Goal: Task Accomplishment & Management: Manage account settings

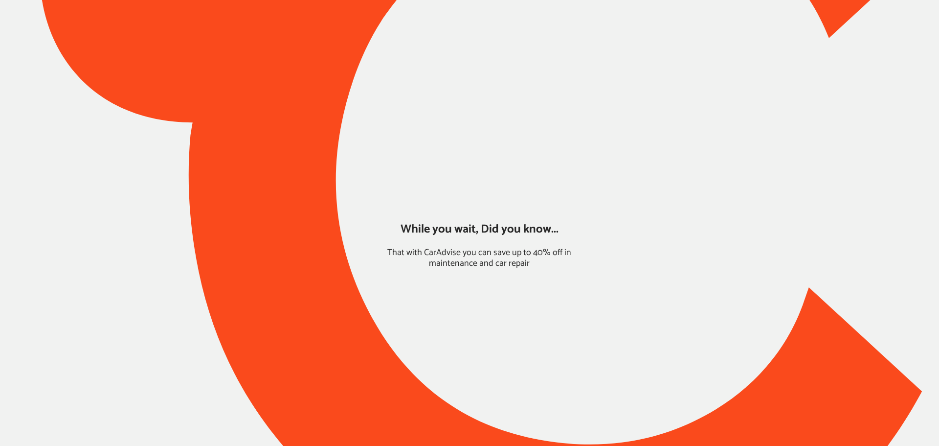
type input "*****"
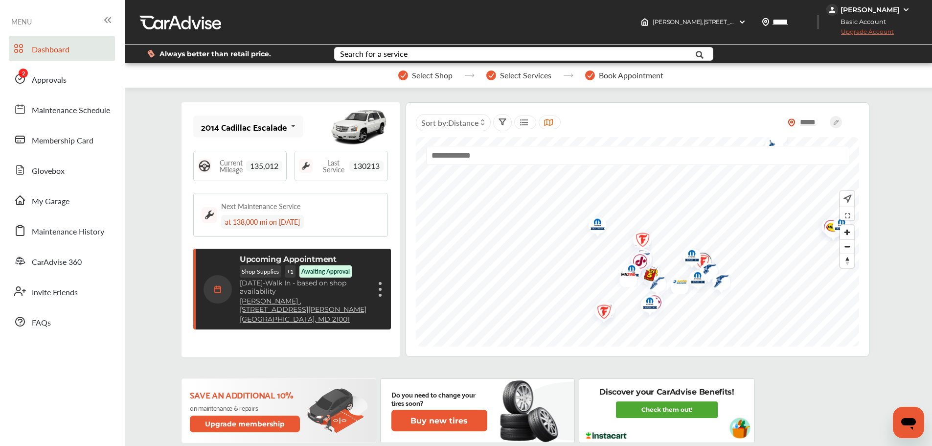
click at [840, 12] on div "[PERSON_NAME]" at bounding box center [869, 9] width 59 height 9
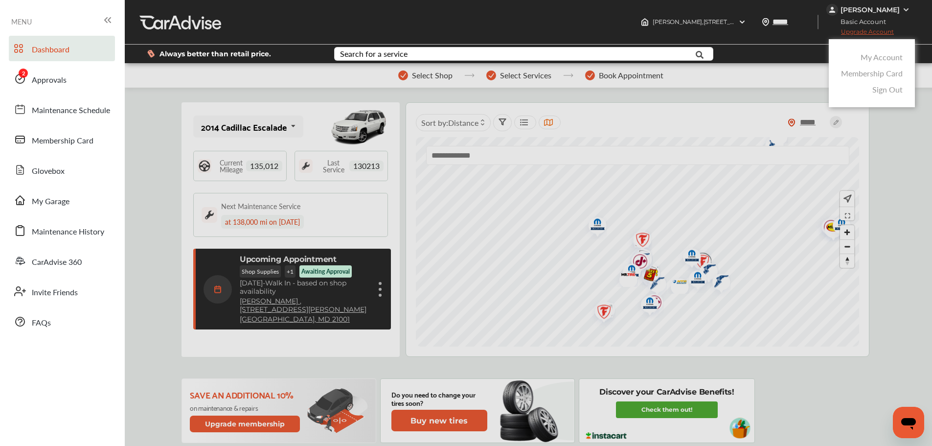
click at [863, 54] on link "My Account" at bounding box center [881, 56] width 42 height 11
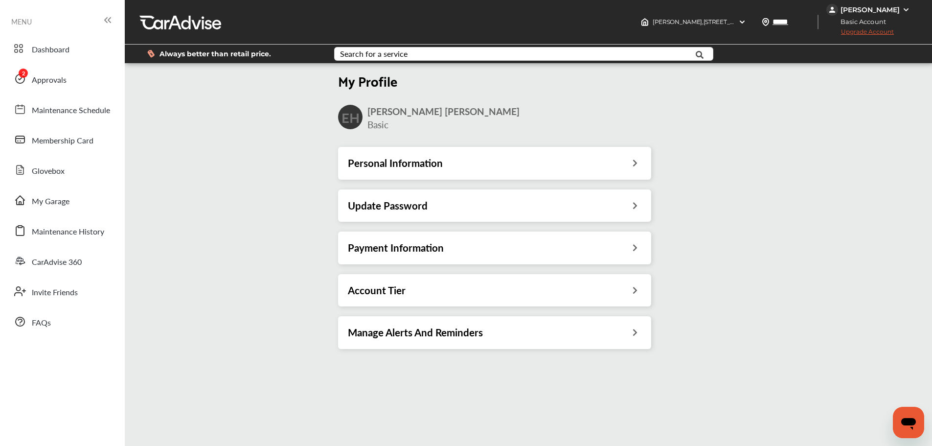
click at [396, 210] on h3 "Update Password" at bounding box center [388, 205] width 80 height 13
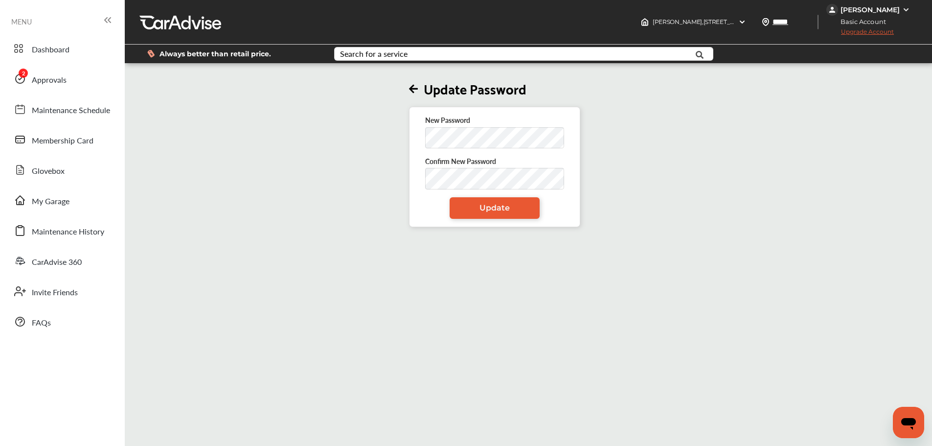
click at [414, 82] on h2 "Update Password" at bounding box center [494, 88] width 171 height 17
click at [418, 91] on icon at bounding box center [413, 89] width 9 height 10
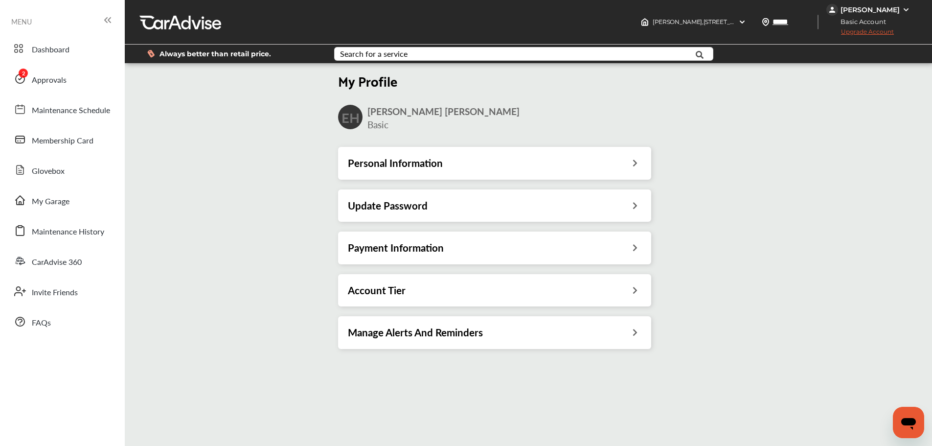
click at [383, 250] on h3 "Payment Information" at bounding box center [396, 247] width 96 height 13
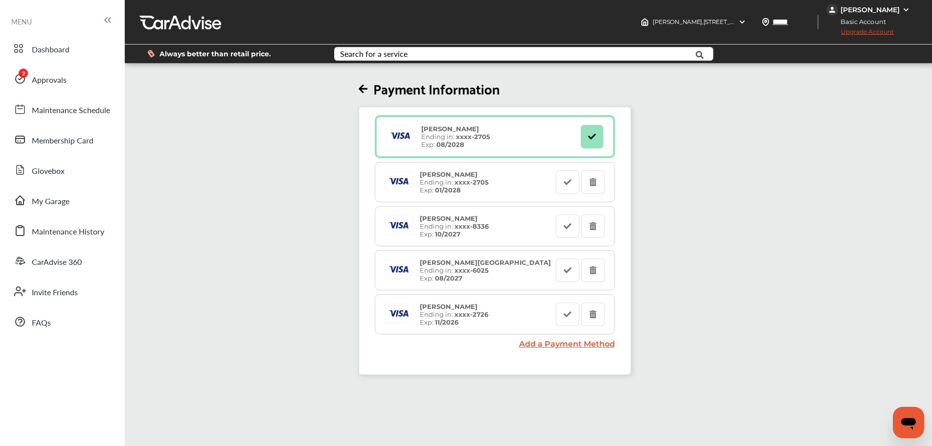
click at [857, 31] on span "Upgrade Account" at bounding box center [859, 34] width 67 height 12
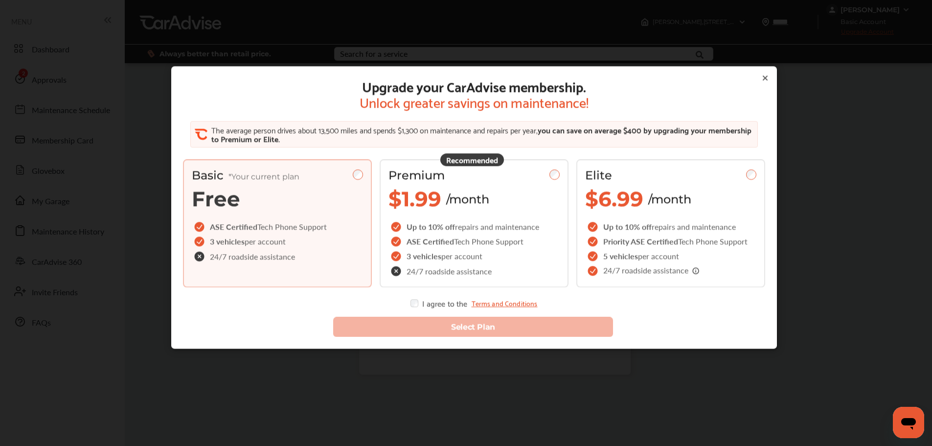
click at [497, 221] on span "repairs and maintenance" at bounding box center [497, 226] width 84 height 11
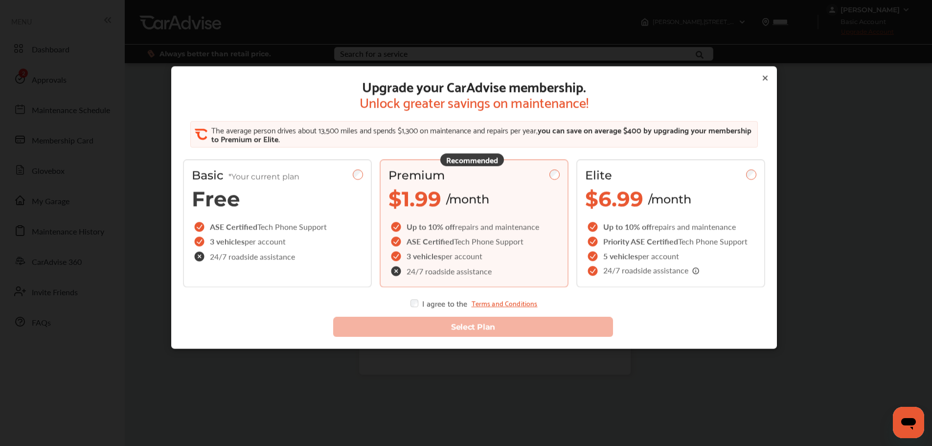
click at [414, 307] on div "Select Plan" at bounding box center [474, 321] width 598 height 45
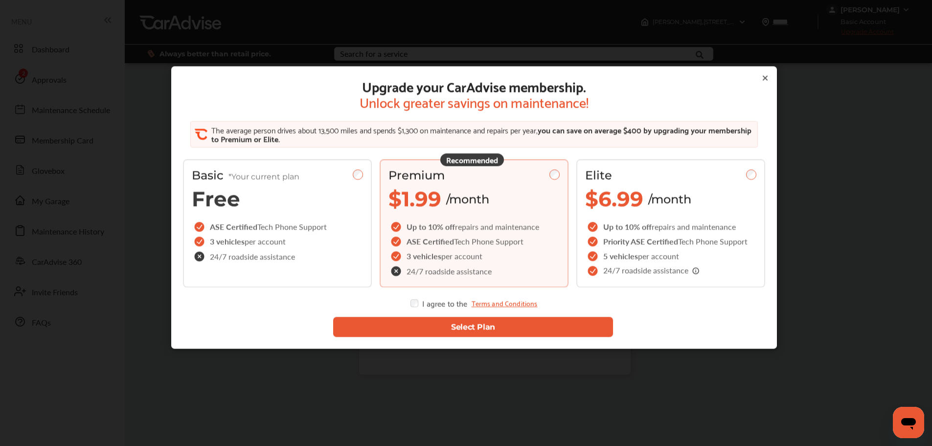
click at [402, 327] on button "Select Plan" at bounding box center [473, 327] width 280 height 20
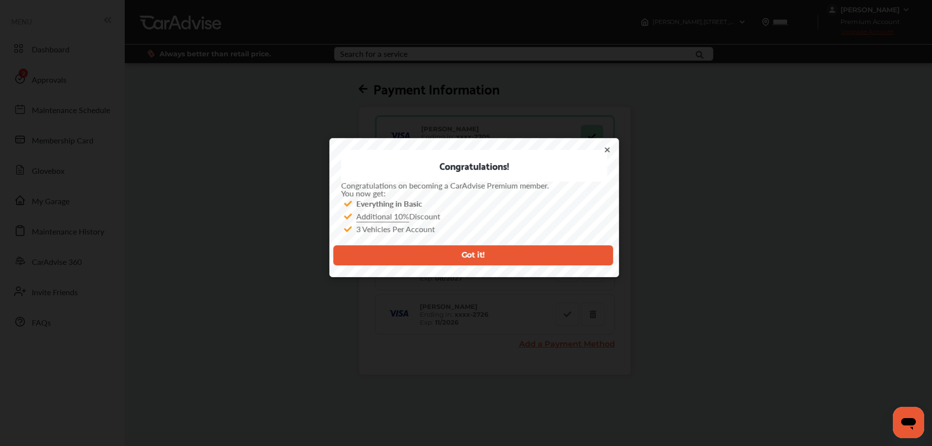
click at [420, 258] on button "Got it!" at bounding box center [473, 255] width 280 height 20
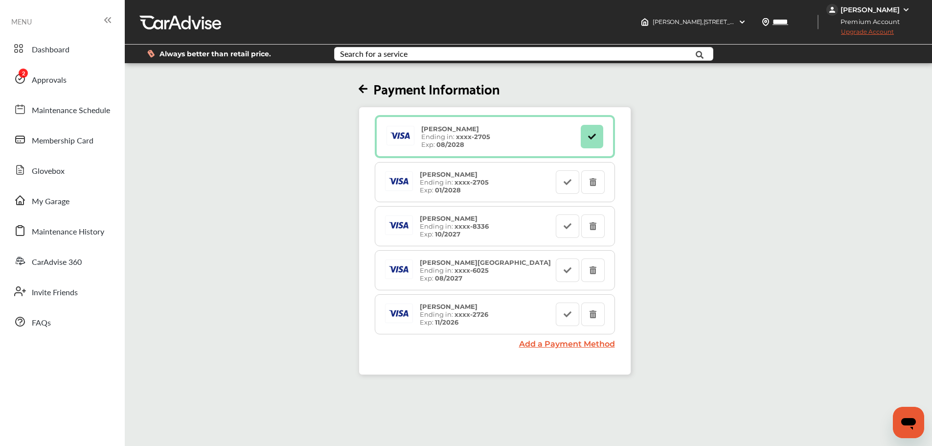
click at [57, 72] on link "Approvals" at bounding box center [62, 78] width 106 height 25
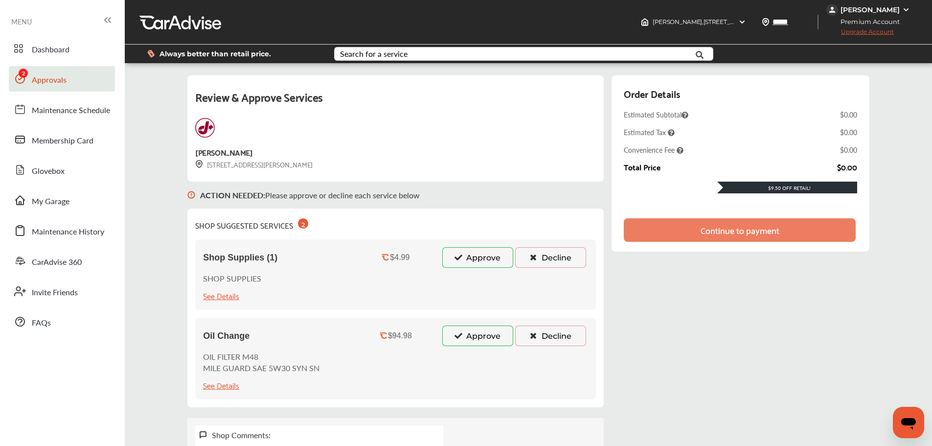
click at [465, 339] on button "Approve" at bounding box center [477, 335] width 71 height 21
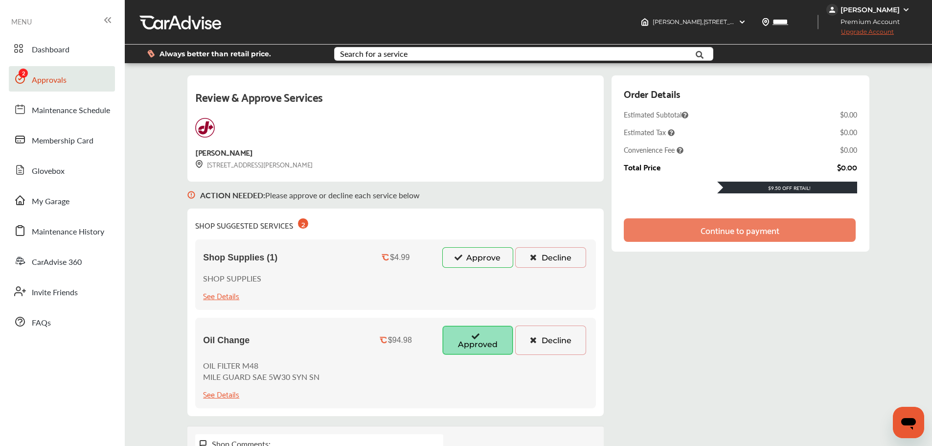
click at [466, 265] on button "Approve" at bounding box center [477, 257] width 71 height 21
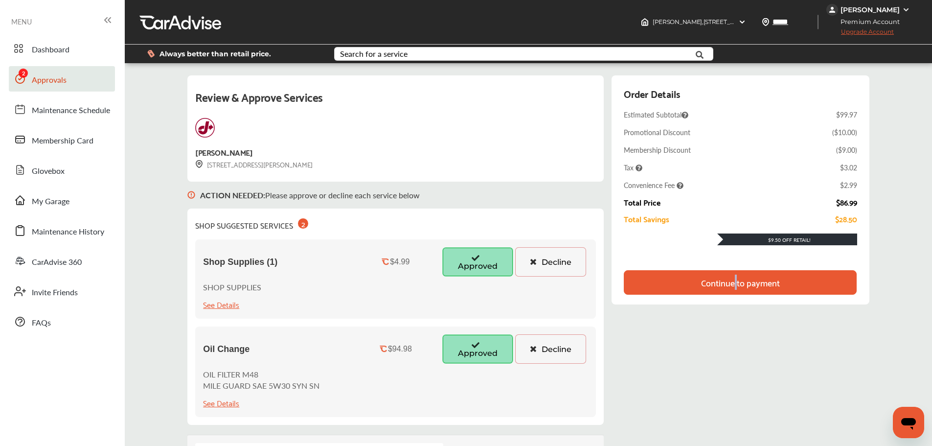
click at [736, 289] on div "Continue to payment" at bounding box center [740, 282] width 232 height 24
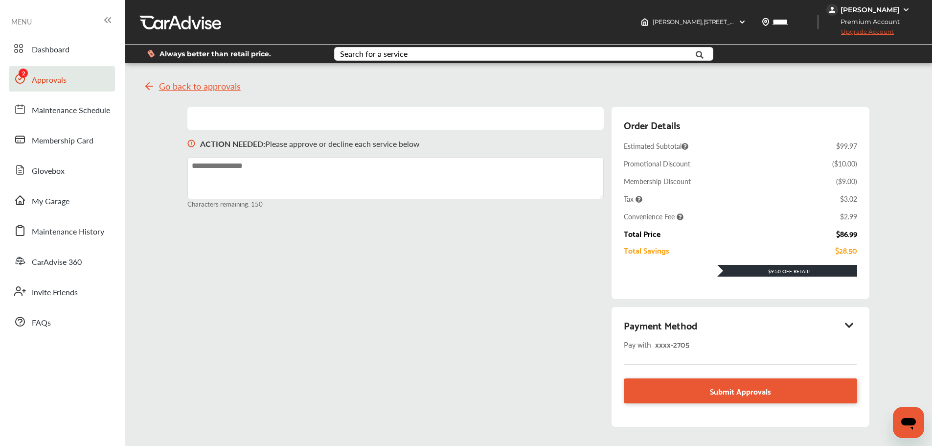
click at [670, 399] on link "Submit Approvals" at bounding box center [740, 390] width 233 height 25
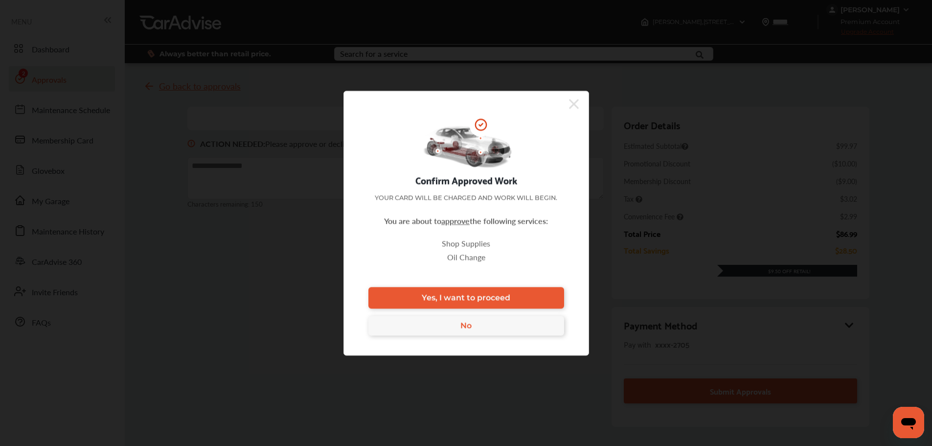
click at [497, 295] on span "Yes, I want to proceed" at bounding box center [466, 297] width 89 height 9
